Goal: Use online tool/utility

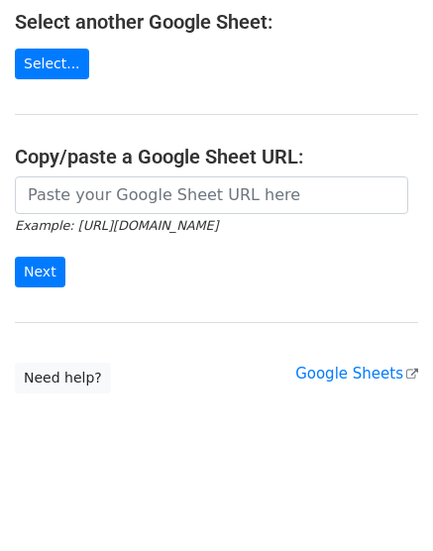
scroll to position [371, 0]
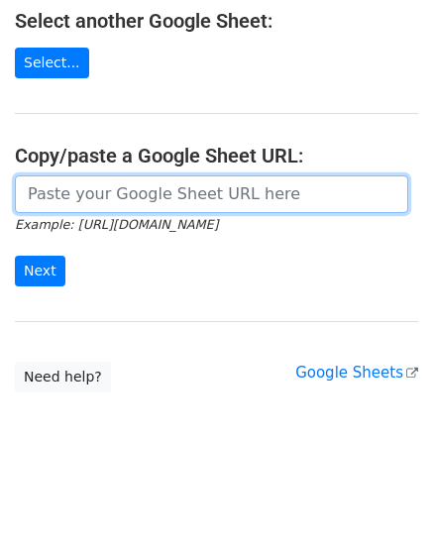
click at [51, 186] on input "url" at bounding box center [211, 194] width 393 height 38
paste input "[URL][DOMAIN_NAME]"
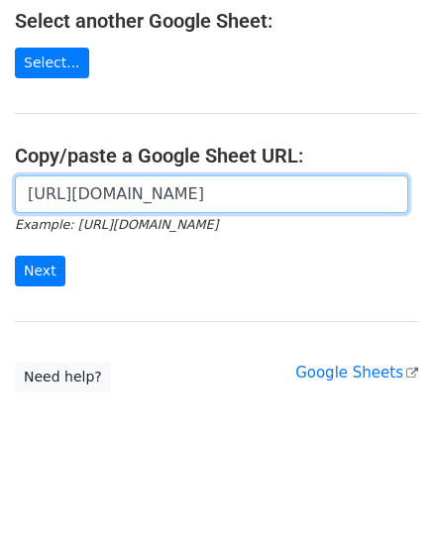
scroll to position [0, 398]
type input "[URL][DOMAIN_NAME]"
click at [15, 256] on input "Next" at bounding box center [40, 271] width 51 height 31
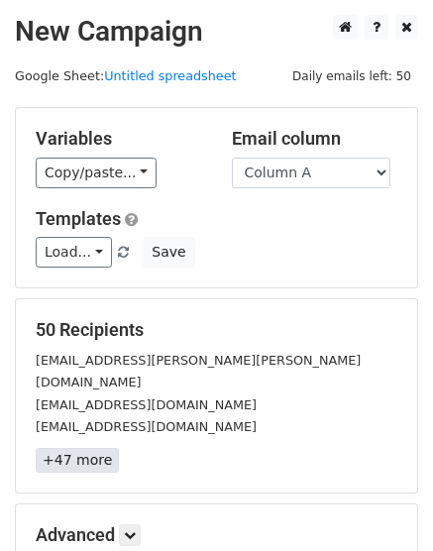
scroll to position [219, 0]
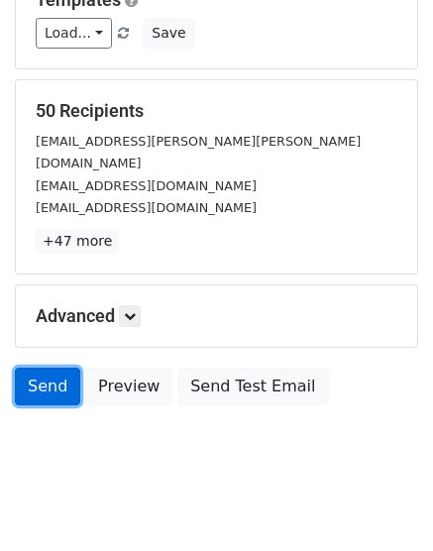
click at [36, 367] on link "Send" at bounding box center [47, 386] width 65 height 38
